Goal: Task Accomplishment & Management: Manage account settings

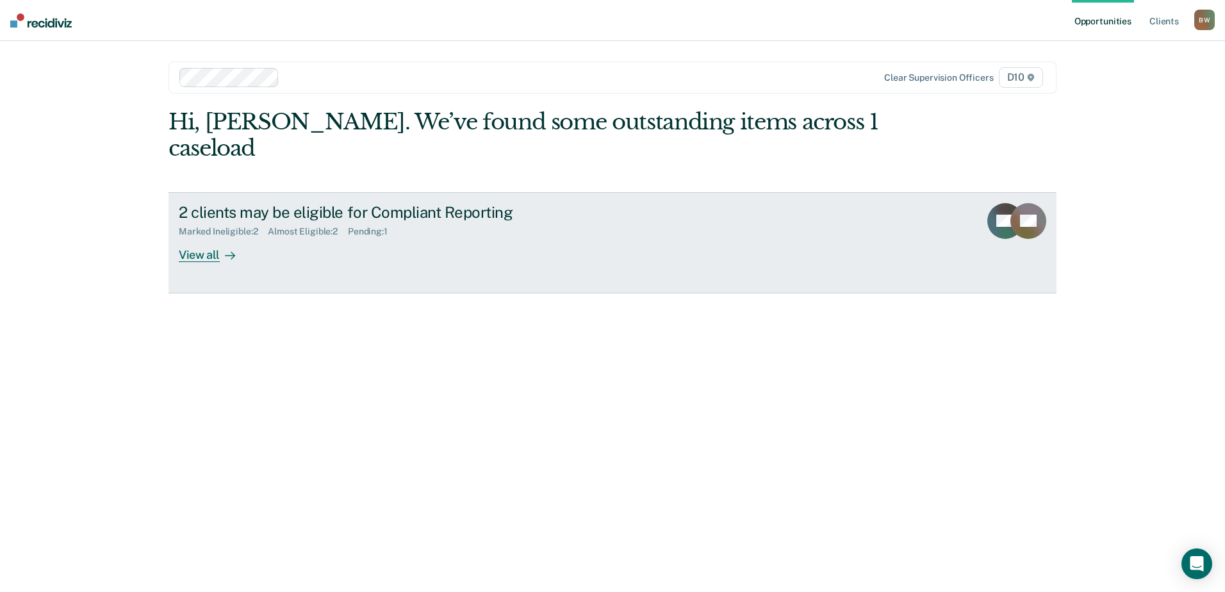
click at [217, 237] on div "View all" at bounding box center [215, 249] width 72 height 25
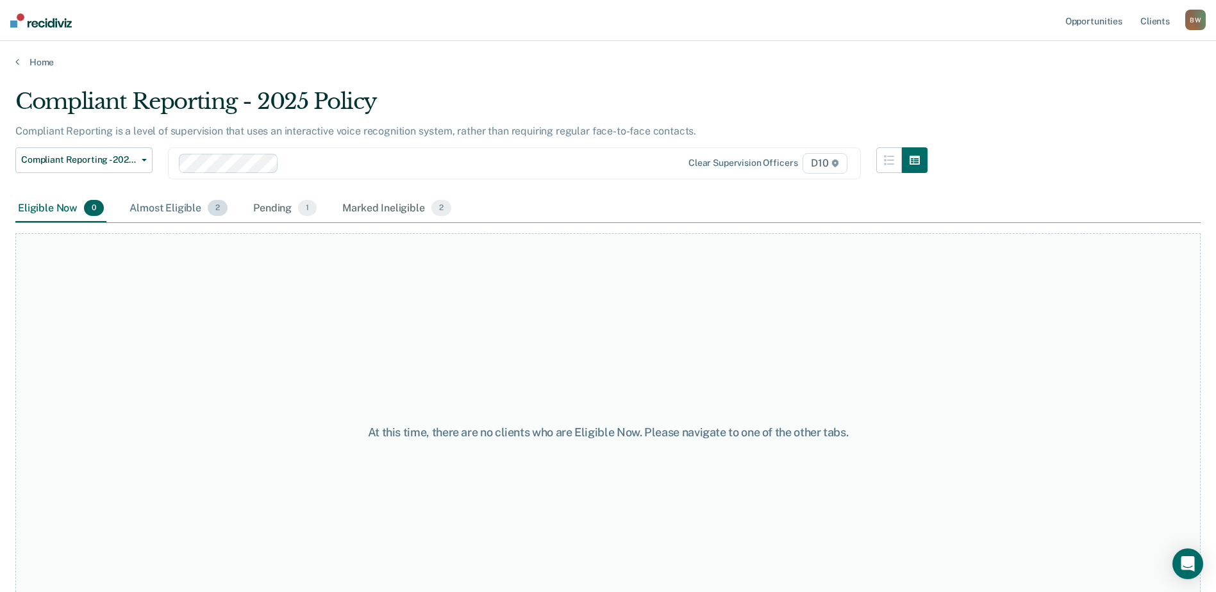
click at [181, 213] on div "Almost Eligible 2" at bounding box center [178, 209] width 103 height 28
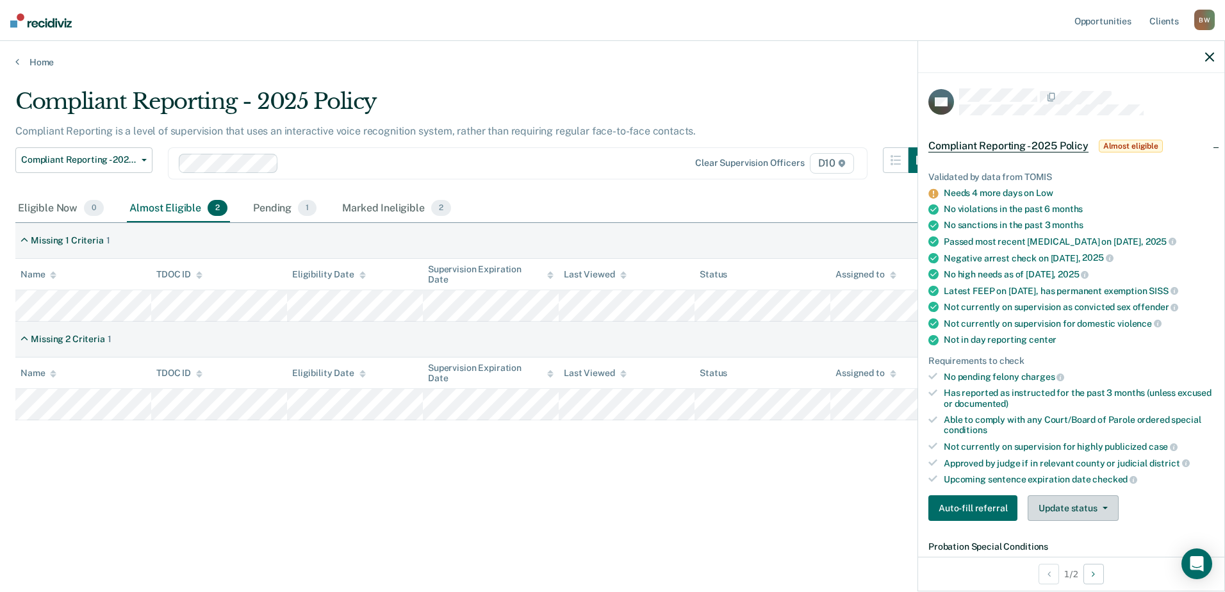
click at [1075, 507] on button "Update status" at bounding box center [1073, 508] width 90 height 26
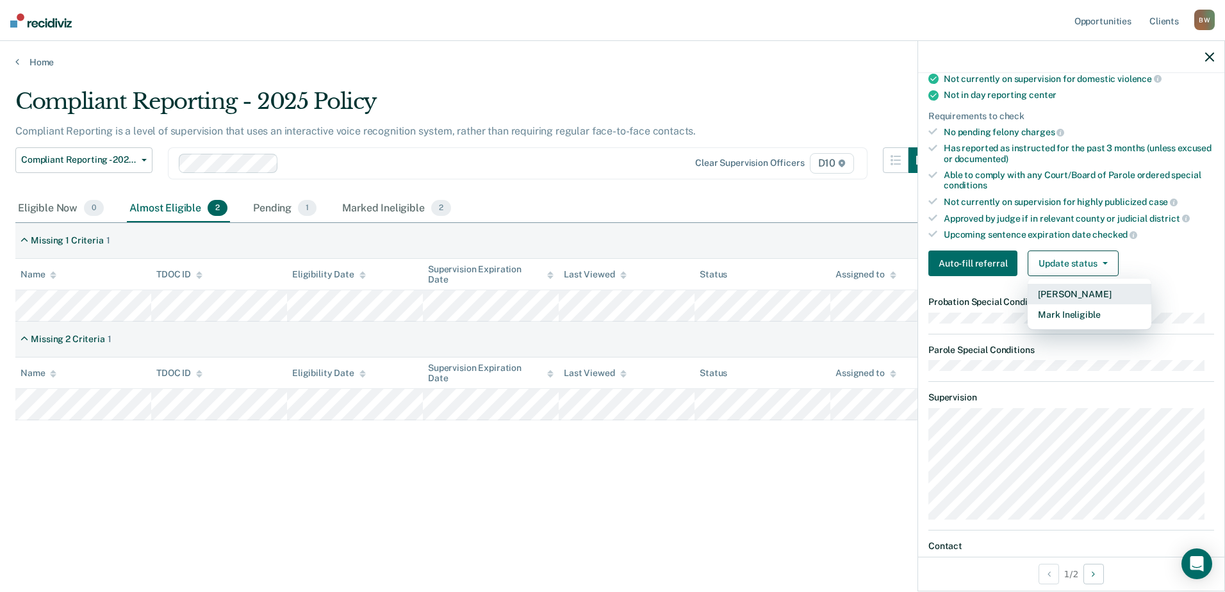
scroll to position [256, 0]
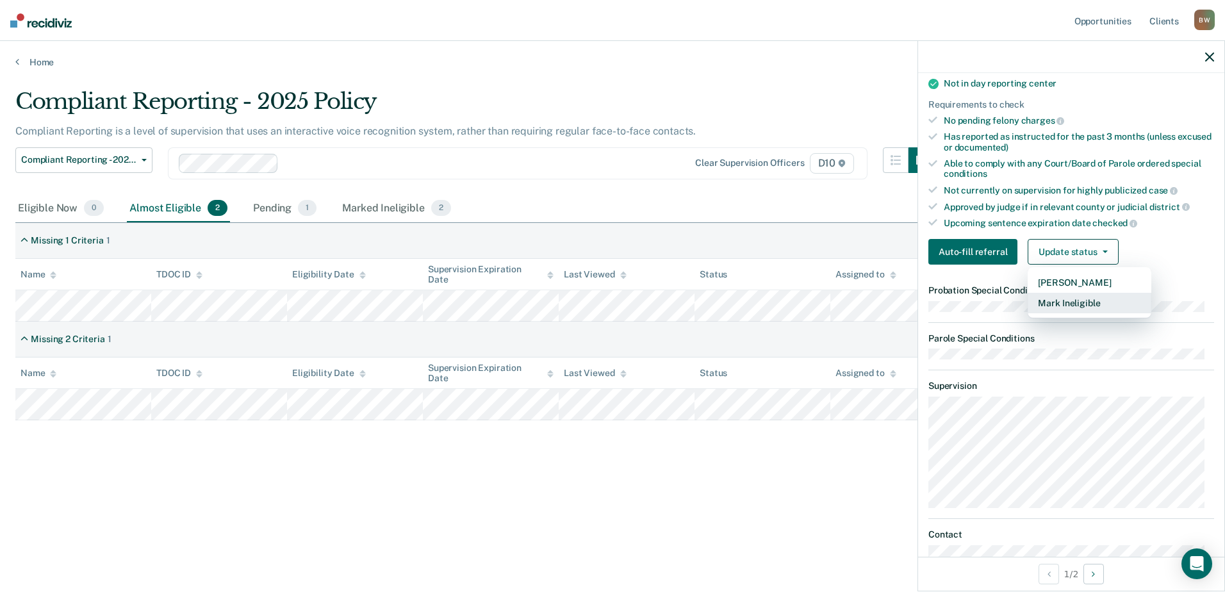
click at [1054, 299] on button "Mark Ineligible" at bounding box center [1090, 303] width 124 height 21
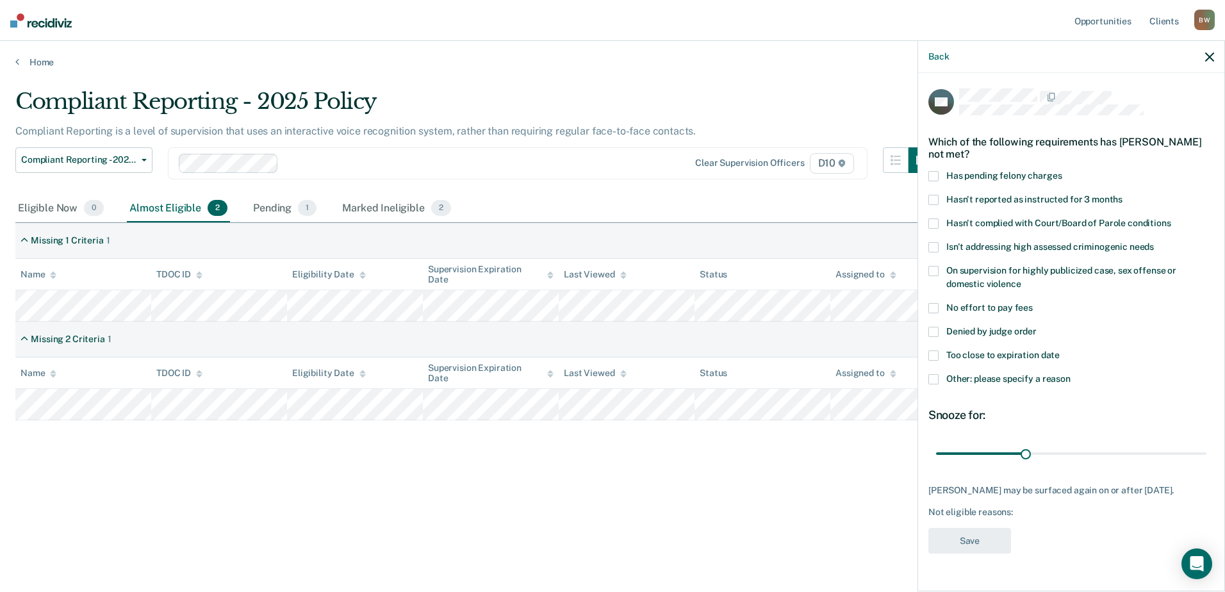
click at [933, 268] on span at bounding box center [933, 271] width 10 height 10
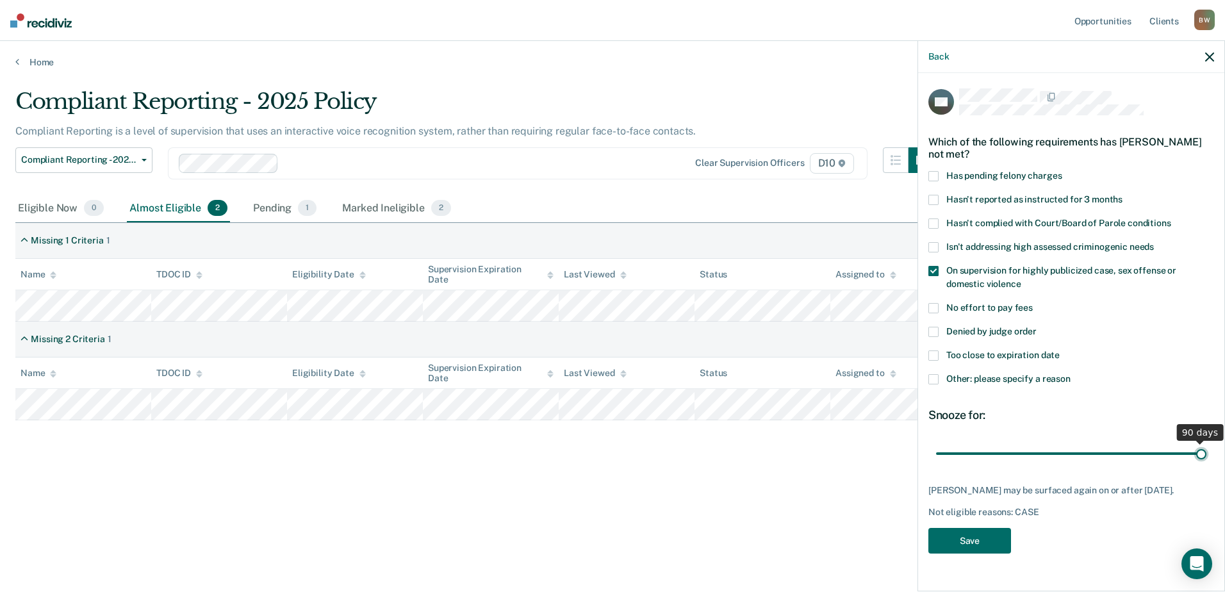
drag, startPoint x: 1028, startPoint y: 456, endPoint x: 1253, endPoint y: 465, distance: 225.8
click at [1207, 465] on input "range" at bounding box center [1071, 453] width 270 height 22
drag, startPoint x: 1203, startPoint y: 449, endPoint x: 873, endPoint y: 455, distance: 330.0
click at [936, 455] on input "range" at bounding box center [1071, 453] width 270 height 22
drag, startPoint x: 938, startPoint y: 452, endPoint x: 1257, endPoint y: 449, distance: 318.5
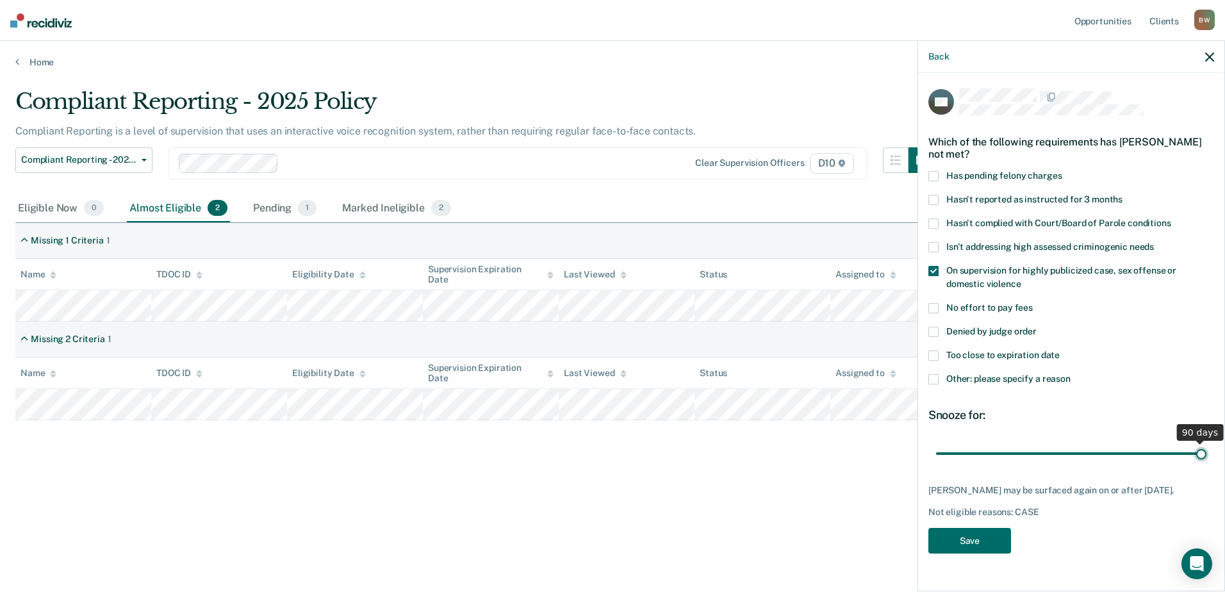
type input "90"
click at [1207, 449] on input "range" at bounding box center [1071, 453] width 270 height 22
click at [983, 545] on button "Save" at bounding box center [969, 541] width 83 height 26
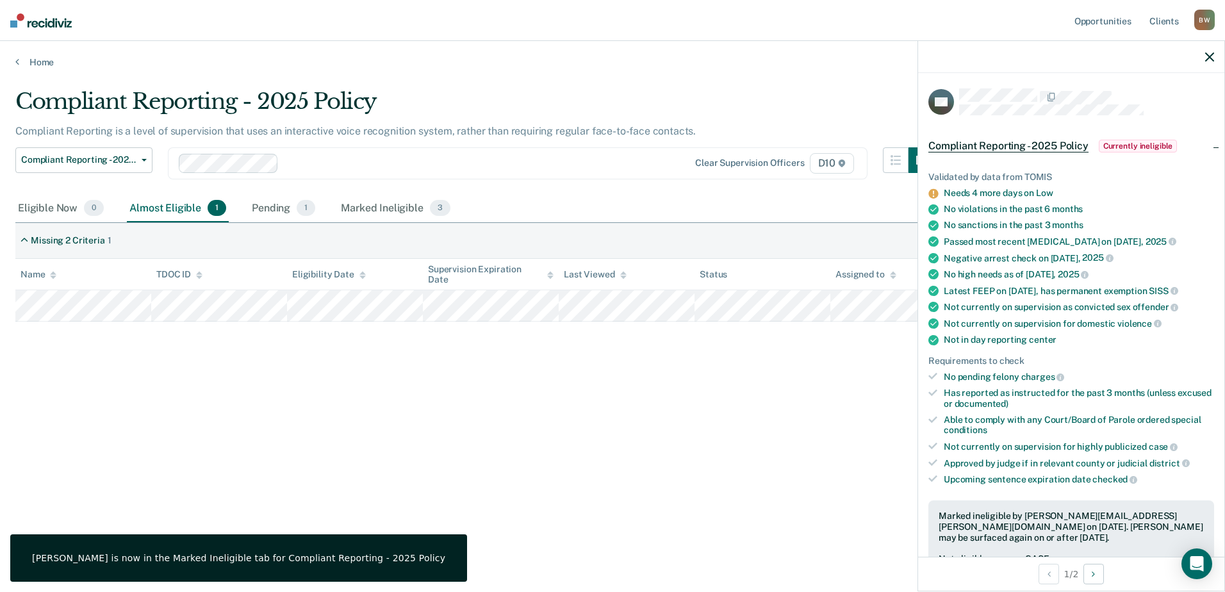
click at [1208, 56] on icon "button" at bounding box center [1209, 57] width 9 height 9
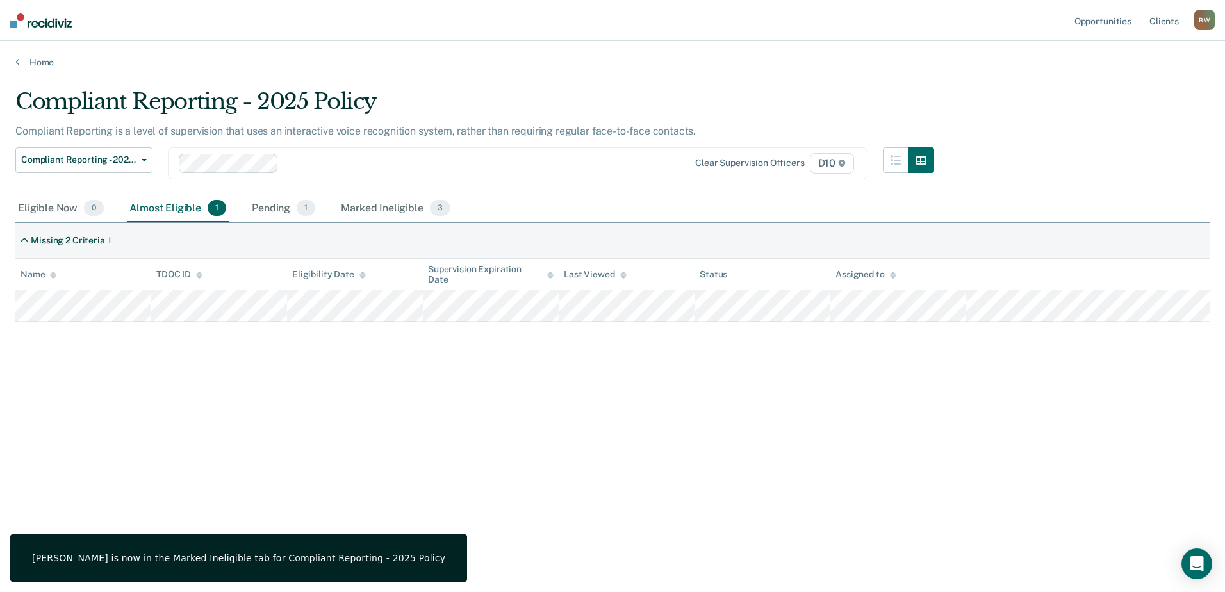
click at [733, 75] on main "Compliant Reporting - 2025 Policy Compliant Reporting is a level of supervision…" at bounding box center [612, 328] width 1225 height 520
